Goal: Task Accomplishment & Management: Manage account settings

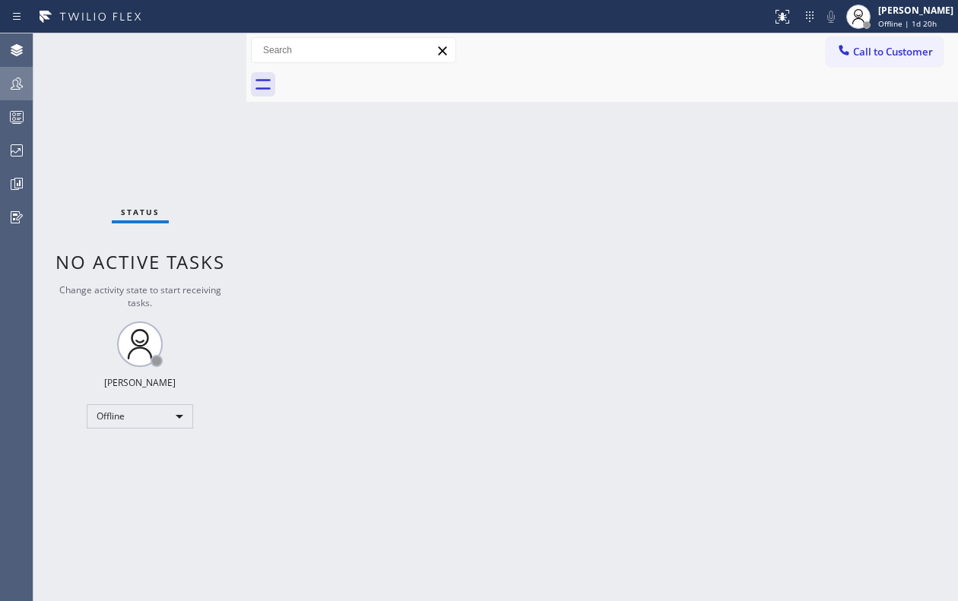
click at [12, 76] on icon at bounding box center [17, 83] width 18 height 18
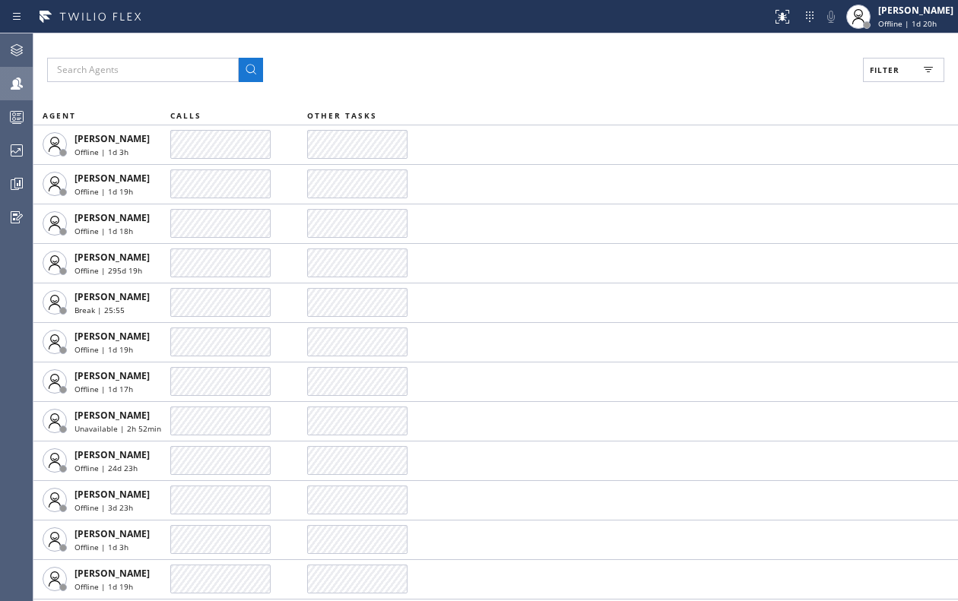
click at [902, 65] on button "Filter" at bounding box center [903, 70] width 81 height 24
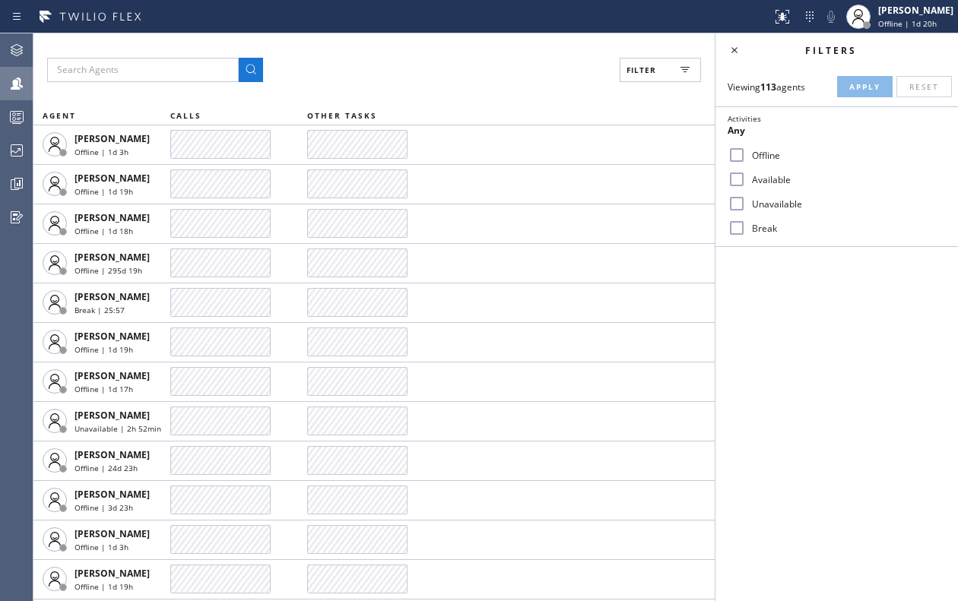
click at [750, 181] on label "Available" at bounding box center [846, 179] width 200 height 13
click at [746, 181] on input "Available" at bounding box center [736, 179] width 18 height 18
checkbox input "true"
click at [855, 87] on span "Apply" at bounding box center [864, 86] width 31 height 11
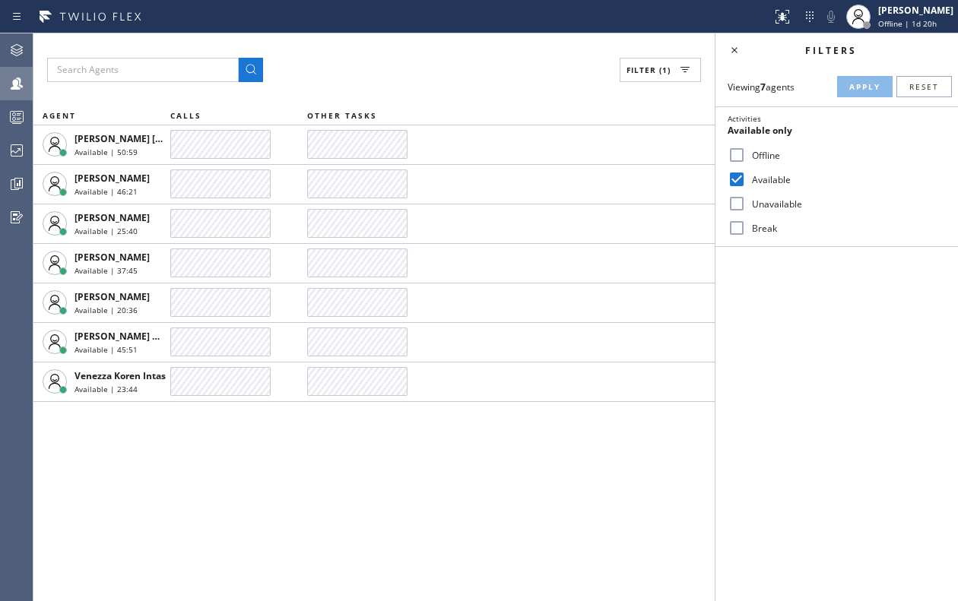
click at [735, 229] on input "Break" at bounding box center [736, 228] width 18 height 18
checkbox input "true"
click at [869, 88] on span "Apply" at bounding box center [864, 86] width 31 height 11
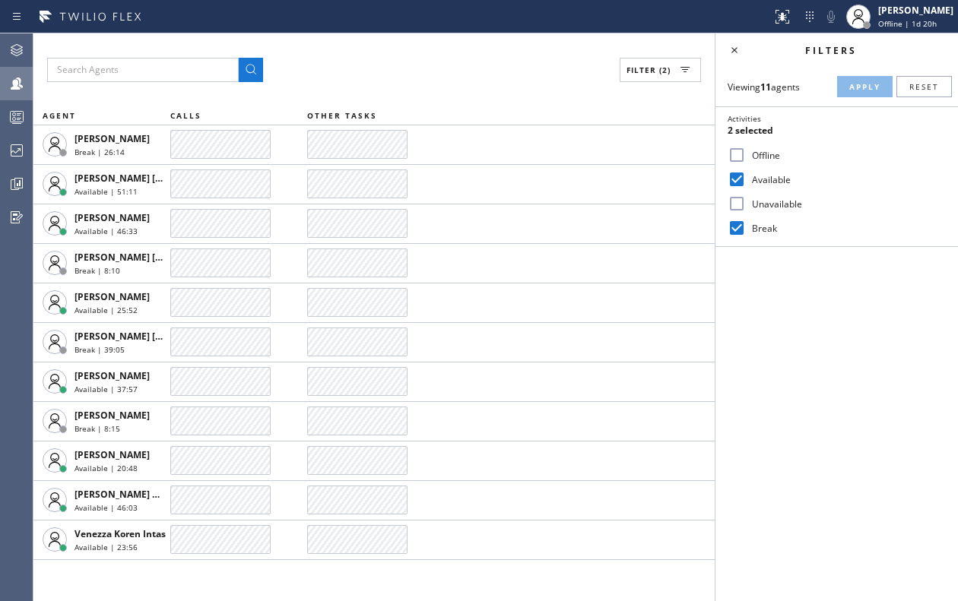
click at [741, 196] on input "Unavailable" at bounding box center [736, 204] width 18 height 18
checkbox input "true"
click at [857, 84] on span "Apply" at bounding box center [864, 86] width 31 height 11
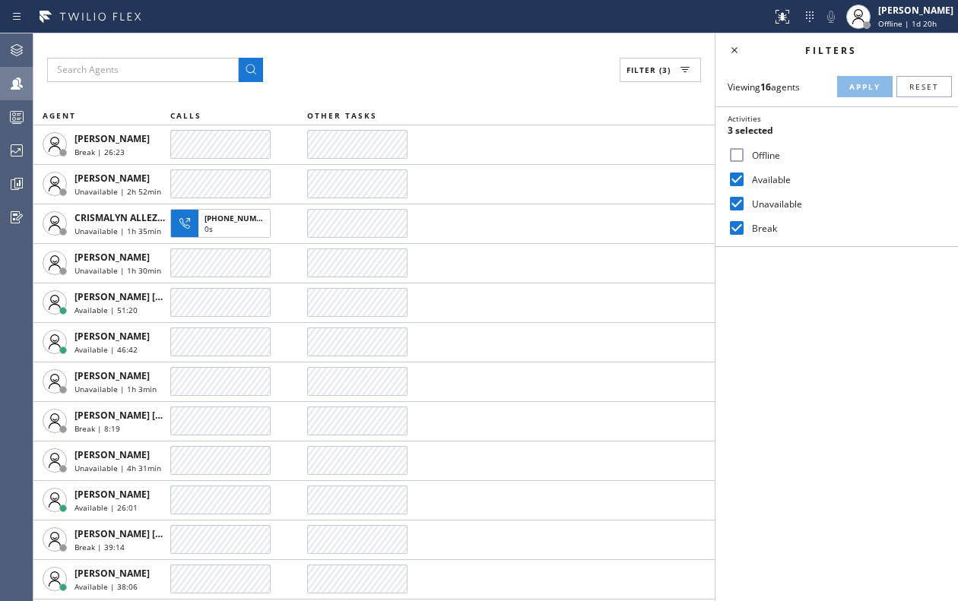
click at [734, 151] on input "Offline" at bounding box center [736, 155] width 18 height 18
checkbox input "true"
click at [869, 84] on span "Apply" at bounding box center [864, 86] width 31 height 11
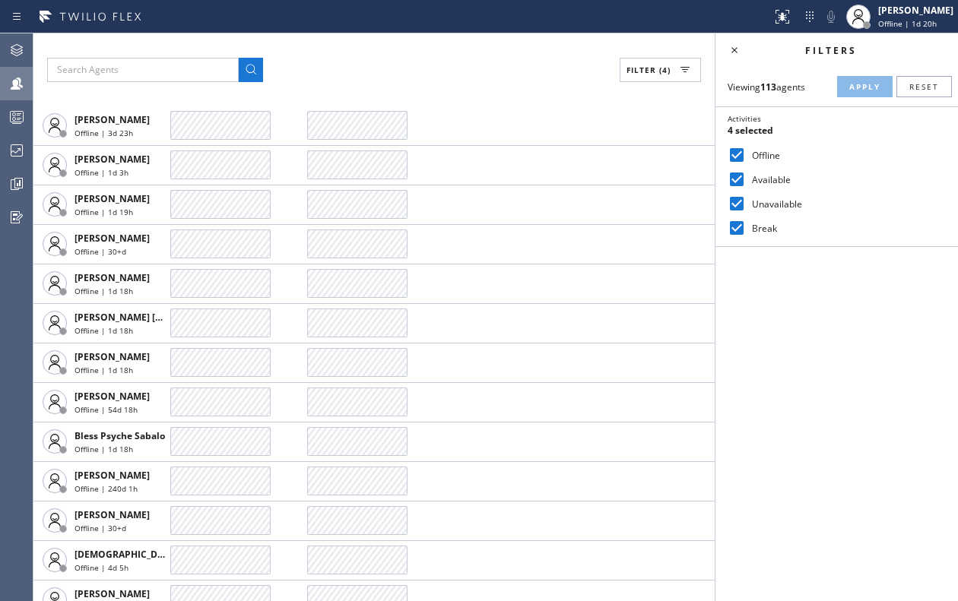
scroll to position [380, 0]
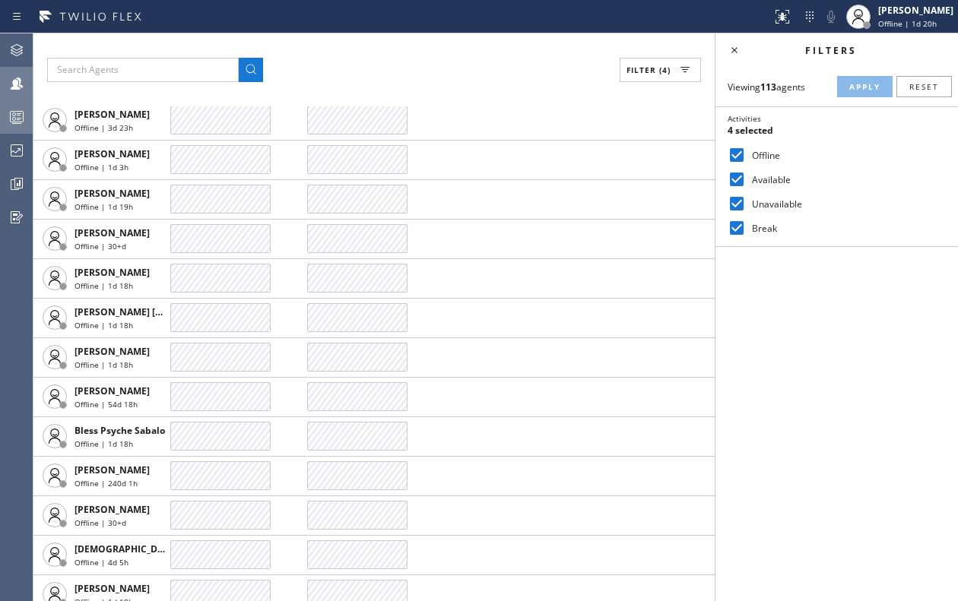
click at [12, 116] on icon at bounding box center [17, 117] width 18 height 18
